Goal: Transaction & Acquisition: Purchase product/service

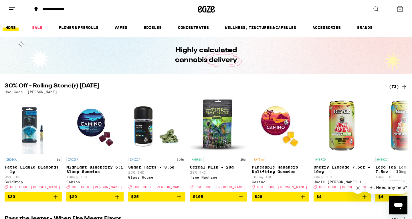
click at [395, 87] on div "(73)" at bounding box center [398, 86] width 19 height 7
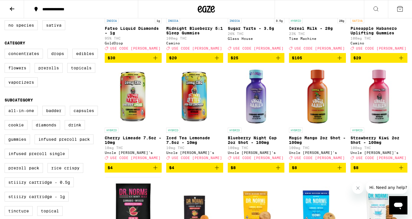
scroll to position [126, 0]
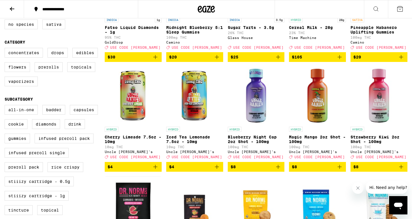
click at [155, 168] on icon "Add to bag" at bounding box center [155, 166] width 4 height 4
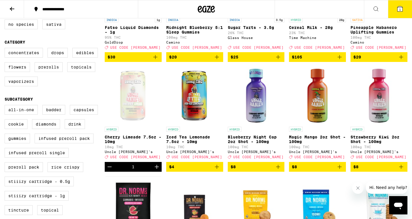
click at [155, 170] on icon "Increment" at bounding box center [156, 166] width 7 height 7
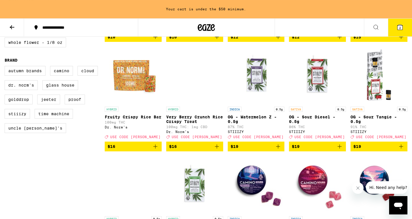
scroll to position [387, 0]
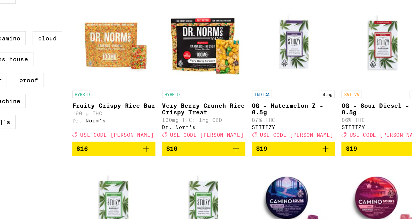
click at [127, 95] on img "Open page for Fruity Crispy Rice Bar from Dr. Norm's" at bounding box center [133, 70] width 57 height 57
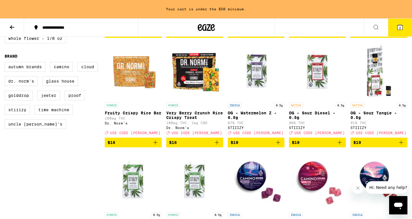
click at [217, 144] on icon "Add to bag" at bounding box center [217, 142] width 4 height 4
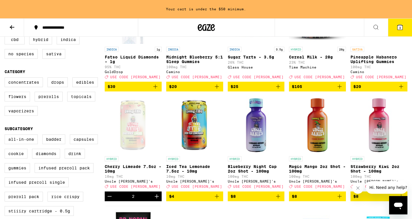
scroll to position [117, 0]
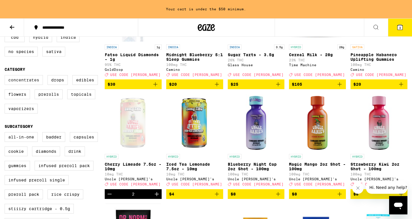
click at [26, 85] on label "Concentrates" at bounding box center [24, 80] width 38 height 10
click at [6, 76] on input "Concentrates" at bounding box center [6, 76] width 0 height 0
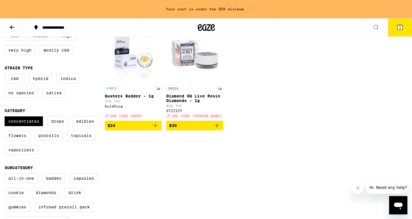
scroll to position [80, 0]
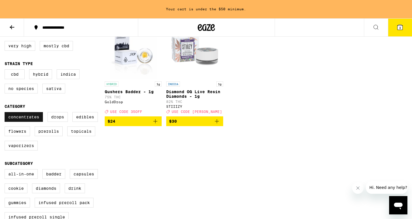
click at [24, 122] on label "Concentrates" at bounding box center [24, 117] width 38 height 10
click at [6, 113] on input "Concentrates" at bounding box center [6, 113] width 0 height 0
checkbox input "false"
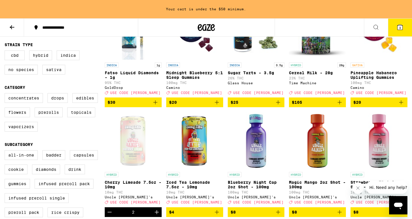
scroll to position [100, 0]
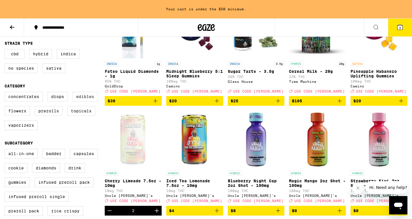
click at [83, 101] on label "Edibles" at bounding box center [84, 97] width 25 height 10
click at [6, 93] on input "Edibles" at bounding box center [6, 92] width 0 height 0
checkbox input "true"
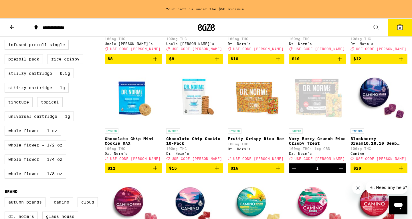
scroll to position [252, 0]
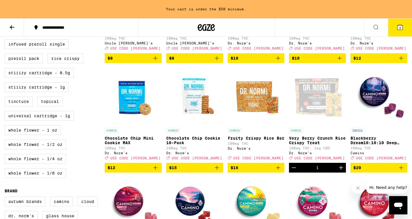
click at [278, 171] on icon "Add to bag" at bounding box center [278, 167] width 7 height 7
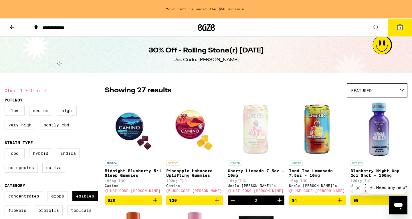
scroll to position [1, 0]
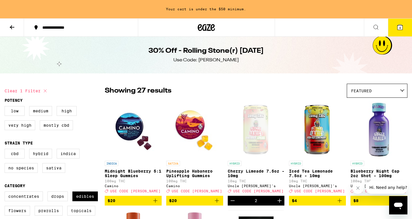
click at [398, 28] on icon at bounding box center [399, 27] width 5 height 5
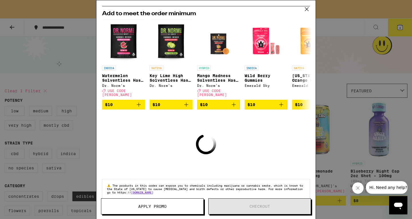
scroll to position [103, 0]
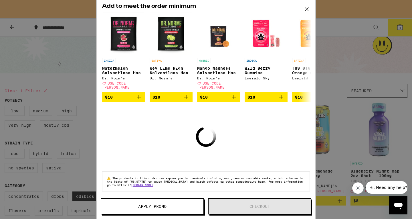
click at [357, 188] on icon "Close message from company" at bounding box center [357, 187] width 5 height 5
click at [308, 9] on icon at bounding box center [306, 9] width 9 height 9
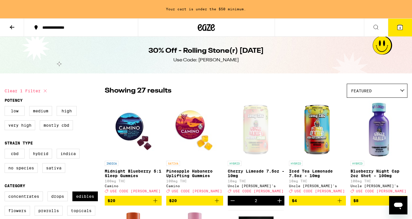
click at [399, 28] on icon at bounding box center [399, 27] width 5 height 5
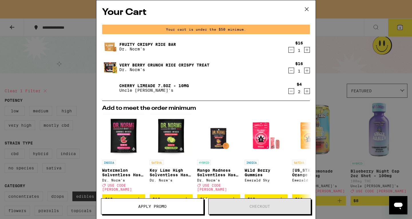
click at [169, 205] on span "Apply Promo" at bounding box center [152, 206] width 102 height 4
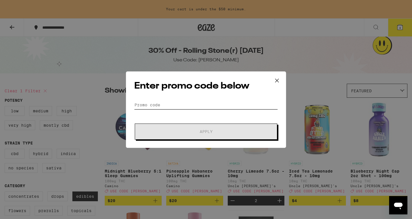
click at [173, 105] on input "Promo Code" at bounding box center [206, 104] width 144 height 9
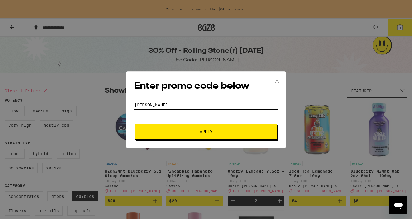
type input "stoner"
click at [185, 132] on span "Apply" at bounding box center [205, 131] width 103 height 4
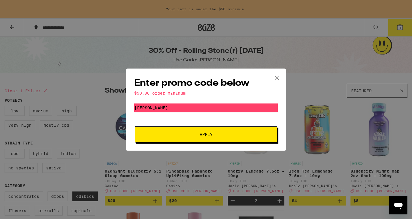
click at [277, 76] on icon at bounding box center [276, 77] width 3 height 3
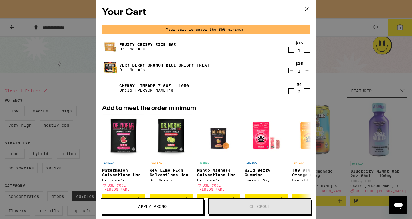
click at [307, 92] on icon "Increment" at bounding box center [306, 91] width 5 height 7
click at [306, 10] on icon at bounding box center [306, 9] width 9 height 9
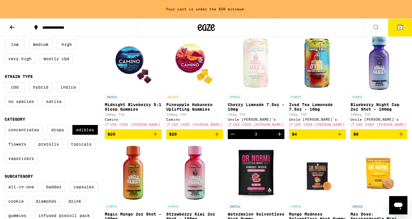
scroll to position [69, 0]
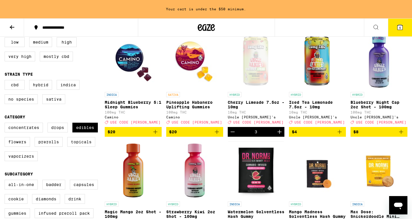
click at [279, 134] on icon "Increment" at bounding box center [279, 132] width 4 height 4
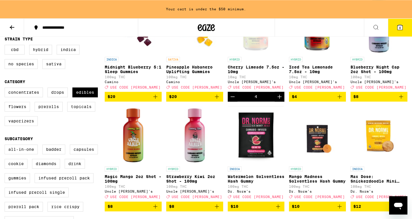
scroll to position [112, 0]
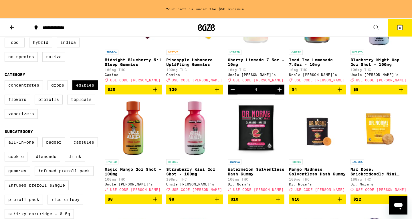
click at [280, 93] on icon "Increment" at bounding box center [279, 89] width 7 height 7
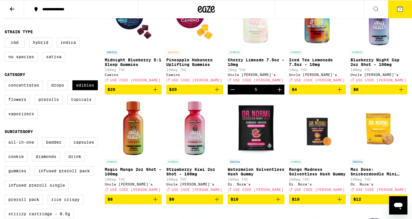
scroll to position [0, 0]
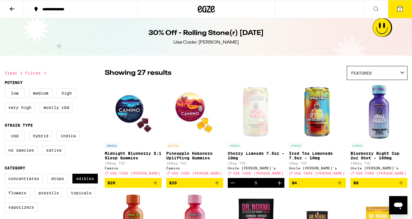
click at [397, 13] on button "7" at bounding box center [400, 9] width 24 height 18
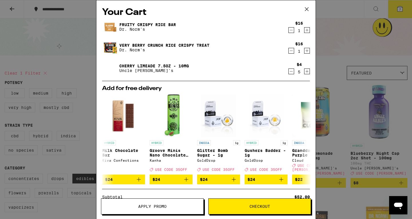
click at [148, 206] on span "Apply Promo" at bounding box center [152, 206] width 28 height 4
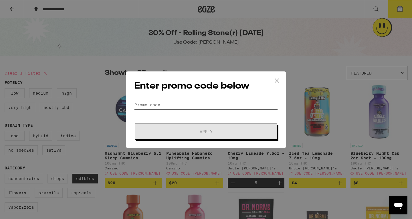
click at [170, 106] on input "Promo Code" at bounding box center [206, 104] width 144 height 9
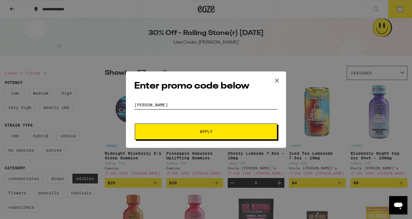
type input "stoner"
click at [196, 132] on span "Apply" at bounding box center [205, 131] width 103 height 4
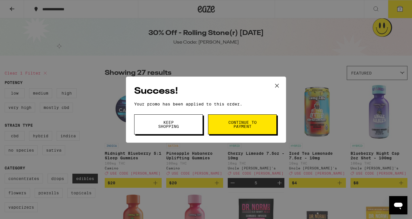
click at [243, 126] on span "Continue to payment" at bounding box center [242, 124] width 29 height 8
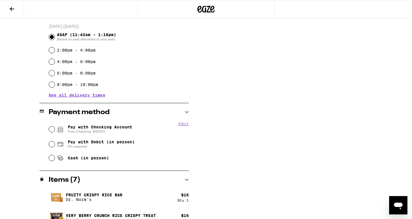
scroll to position [149, 0]
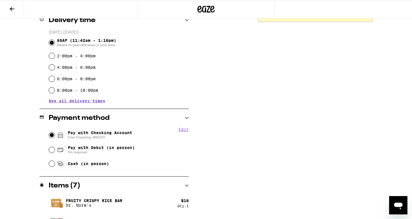
click at [52, 136] on input "Pay with Checking Account Free Checking 860201" at bounding box center [52, 135] width 6 height 6
radio input "true"
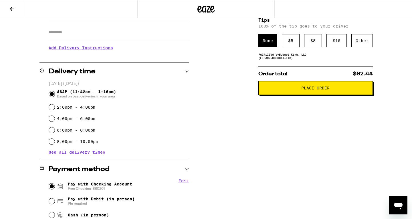
scroll to position [96, 0]
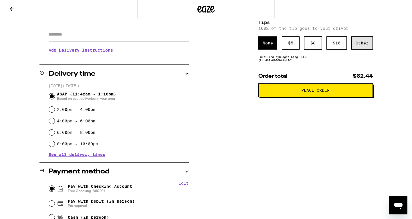
click at [362, 48] on div "Other" at bounding box center [361, 42] width 21 height 13
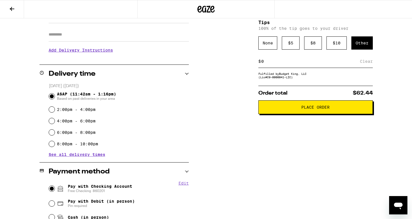
click at [279, 64] on input at bounding box center [310, 61] width 99 height 5
type input "3"
click at [366, 64] on div "Save" at bounding box center [367, 61] width 10 height 13
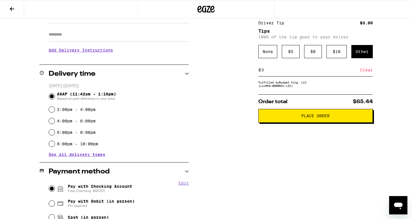
click at [313, 118] on span "Place Order" at bounding box center [315, 116] width 28 height 4
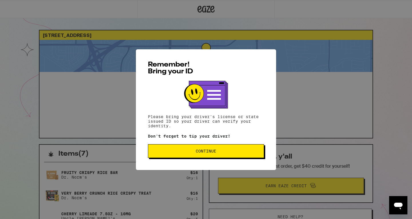
click at [198, 153] on span "Continue" at bounding box center [206, 151] width 21 height 4
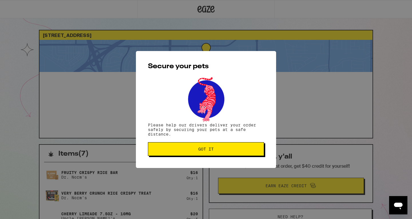
click at [198, 151] on span "Got it" at bounding box center [205, 149] width 15 height 4
click at [187, 153] on button "Got it" at bounding box center [206, 149] width 116 height 14
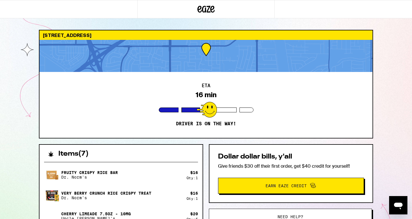
click at [23, 63] on div "3188 Iberian Dr Sacramento 95833 ETA 16 min Driver is on the way! Items ( 7 ) F…" at bounding box center [206, 159] width 412 height 319
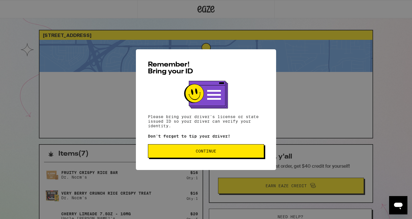
click at [199, 157] on button "Continue" at bounding box center [206, 151] width 116 height 14
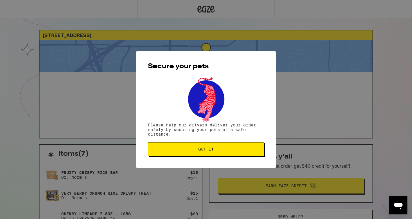
click at [206, 150] on span "Got it" at bounding box center [205, 149] width 15 height 4
